Goal: Find specific page/section: Find specific page/section

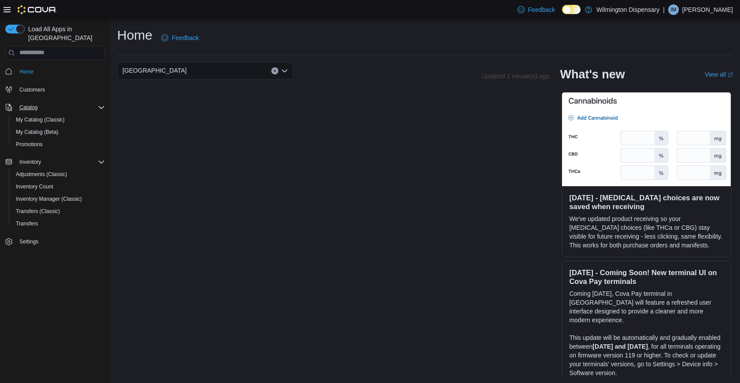
click at [100, 104] on icon "Complex example" at bounding box center [101, 107] width 7 height 7
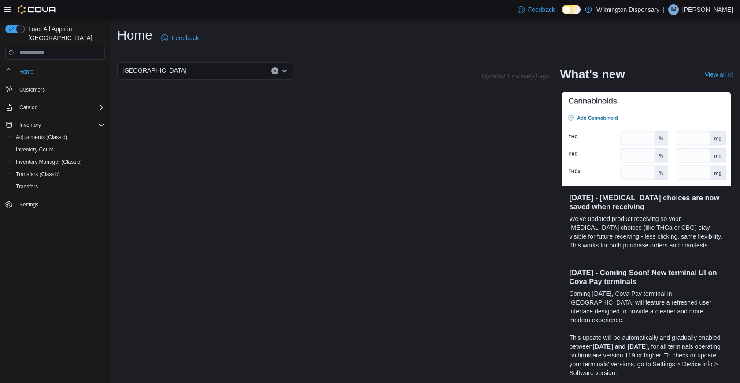
click at [100, 104] on icon "Complex example" at bounding box center [101, 107] width 7 height 7
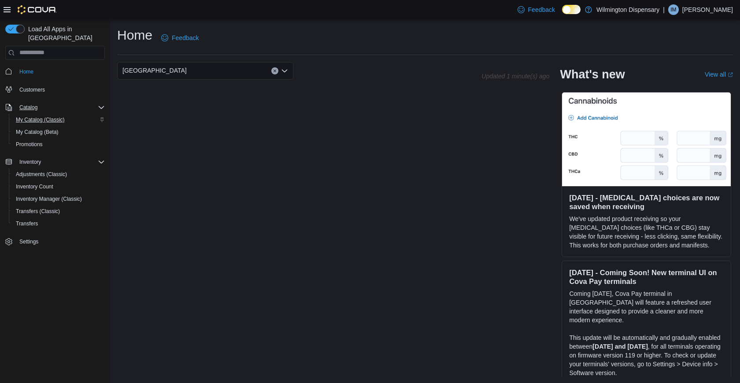
click at [39, 116] on span "My Catalog (Classic)" at bounding box center [40, 119] width 49 height 7
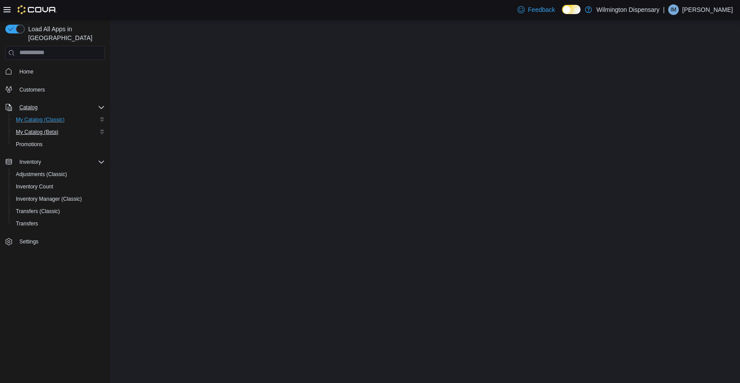
click at [39, 129] on span "My Catalog (Beta)" at bounding box center [37, 132] width 43 height 7
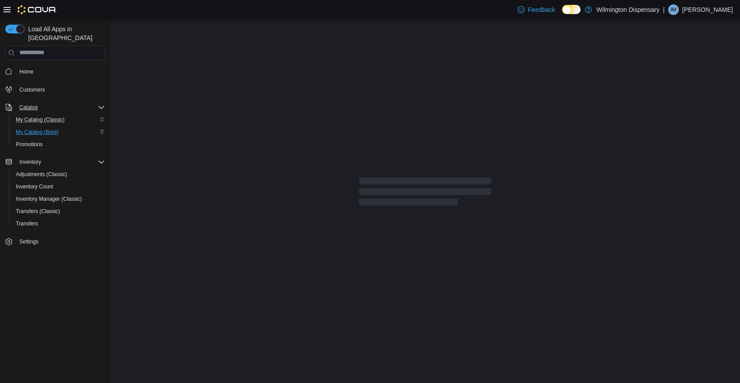
select select "**********"
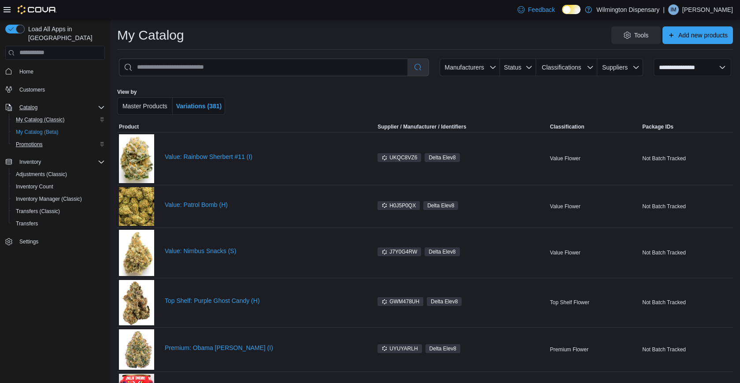
click at [38, 141] on span "Promotions" at bounding box center [29, 144] width 27 height 7
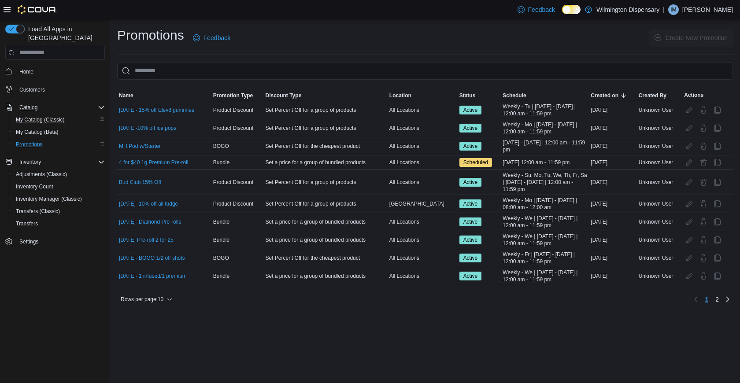
click at [33, 141] on span "Promotions" at bounding box center [29, 144] width 27 height 7
click at [41, 141] on span "Promotions" at bounding box center [29, 144] width 27 height 7
click at [97, 139] on div "Promotions" at bounding box center [58, 144] width 92 height 11
click at [32, 159] on span "Inventory" at bounding box center [30, 162] width 22 height 7
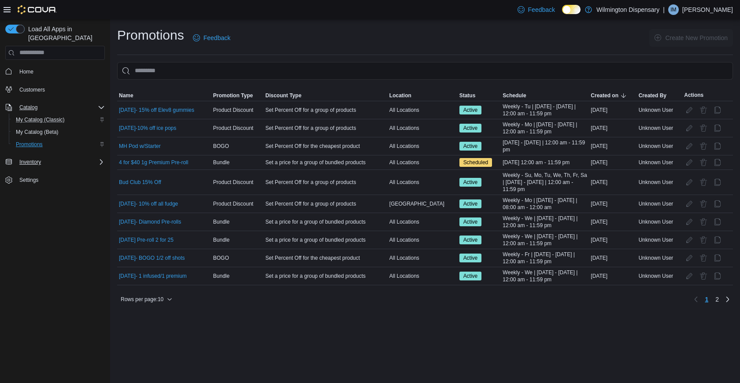
click at [31, 141] on span "Promotions" at bounding box center [29, 144] width 27 height 7
